Goal: Navigation & Orientation: Find specific page/section

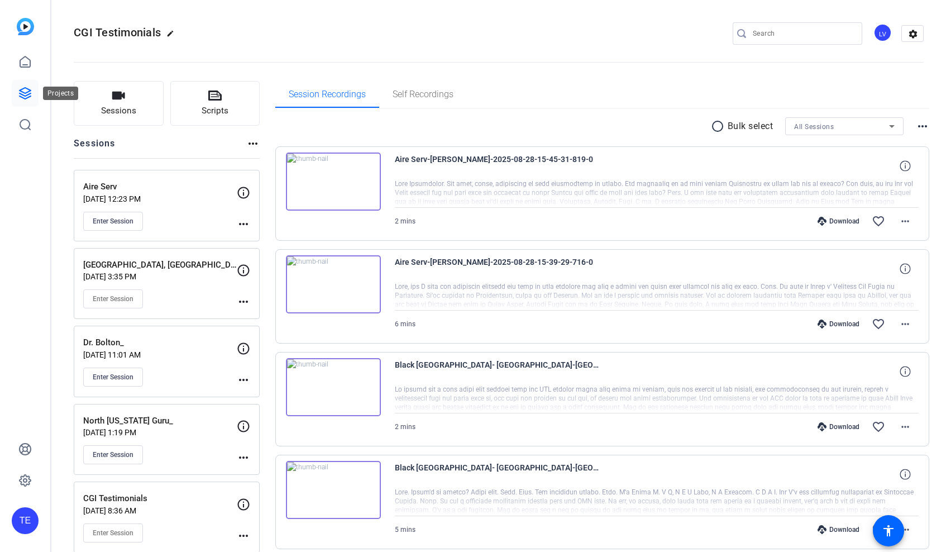
click at [27, 97] on icon at bounding box center [25, 93] width 11 height 11
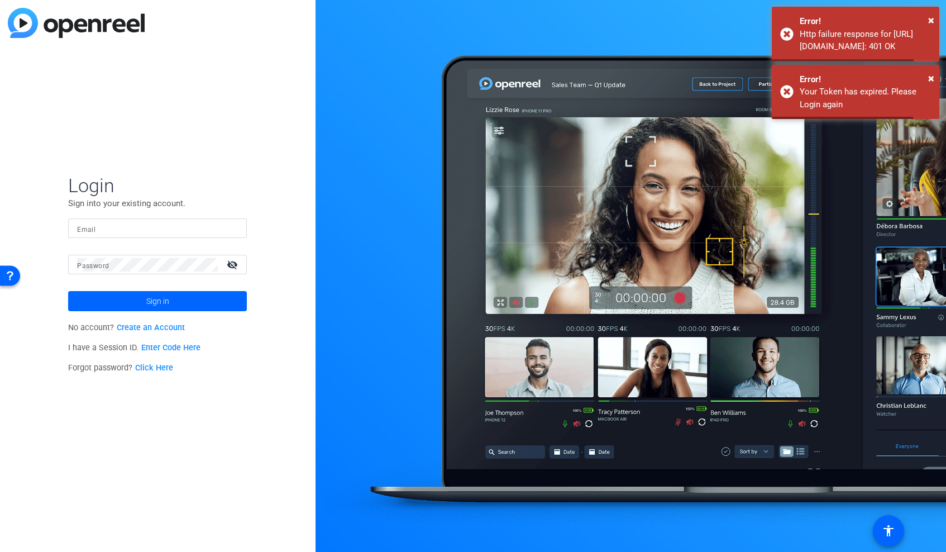
type input "[EMAIL_ADDRESS][DOMAIN_NAME]"
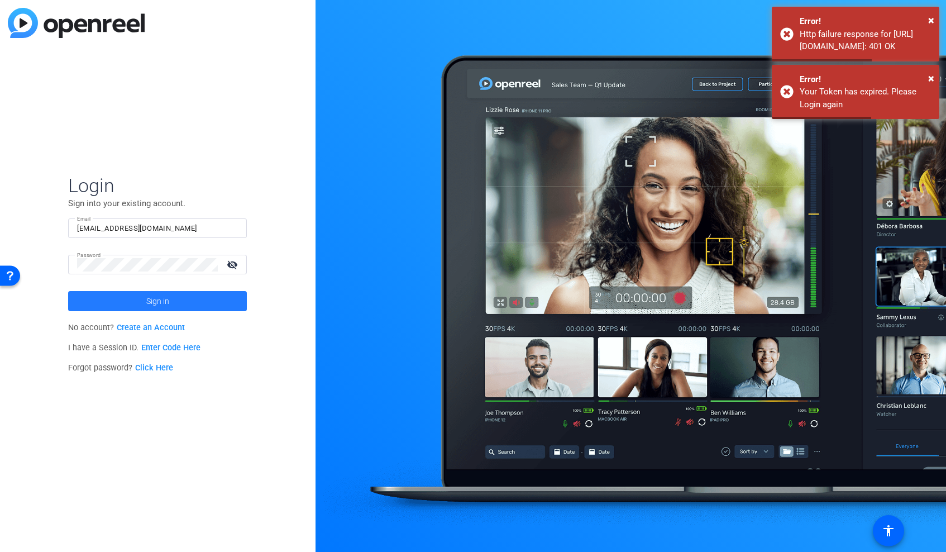
click at [137, 304] on span at bounding box center [157, 301] width 179 height 27
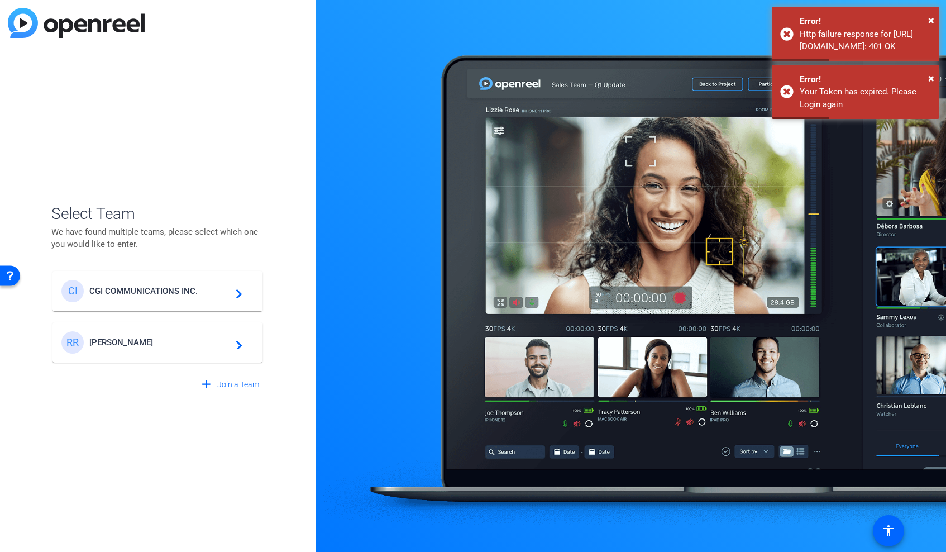
click at [142, 278] on mat-card-content "CI CGI COMMUNICATIONS INC. navigate_next" at bounding box center [158, 291] width 210 height 40
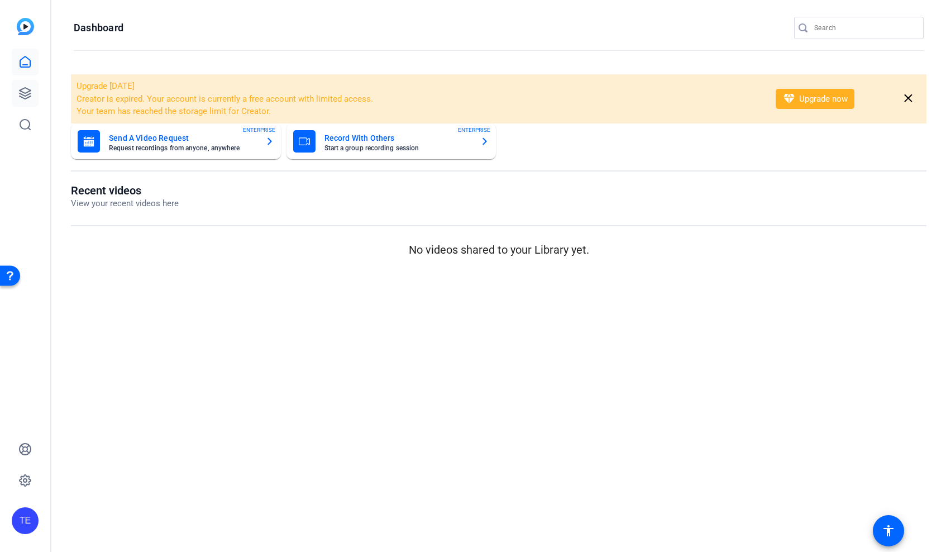
click at [21, 87] on icon at bounding box center [24, 93] width 13 height 13
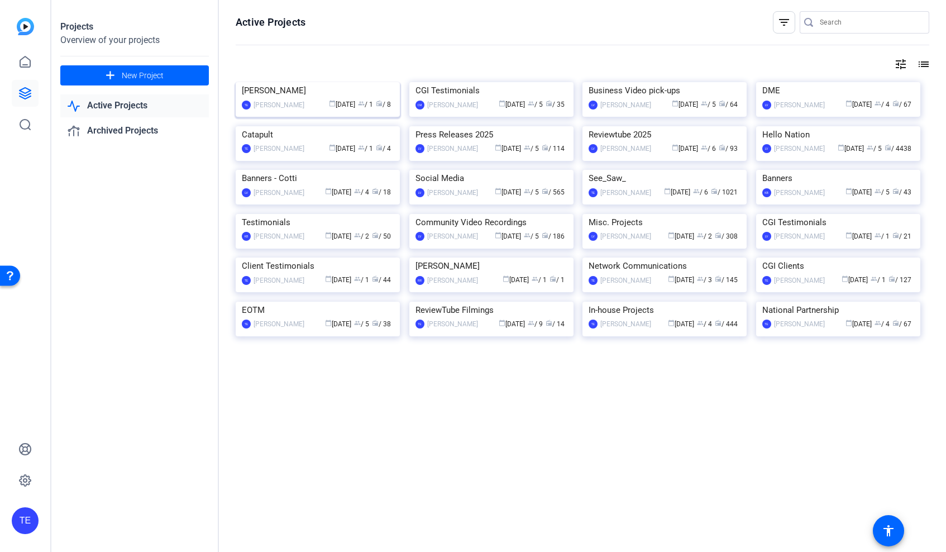
click at [313, 82] on img at bounding box center [318, 82] width 164 height 0
